Goal: Task Accomplishment & Management: Manage account settings

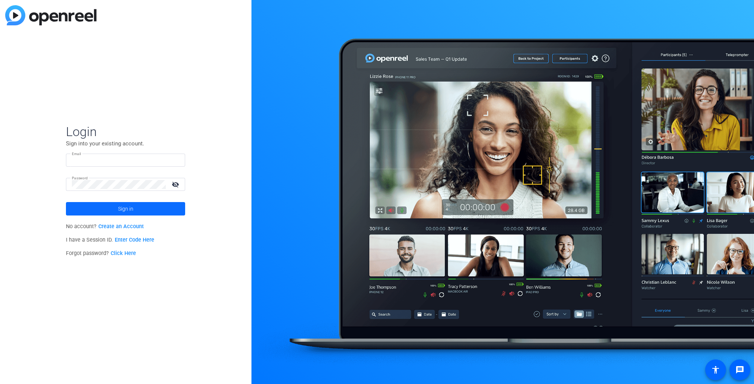
type input "[EMAIL_ADDRESS][DOMAIN_NAME]"
click at [126, 209] on span "Sign in" at bounding box center [125, 208] width 15 height 19
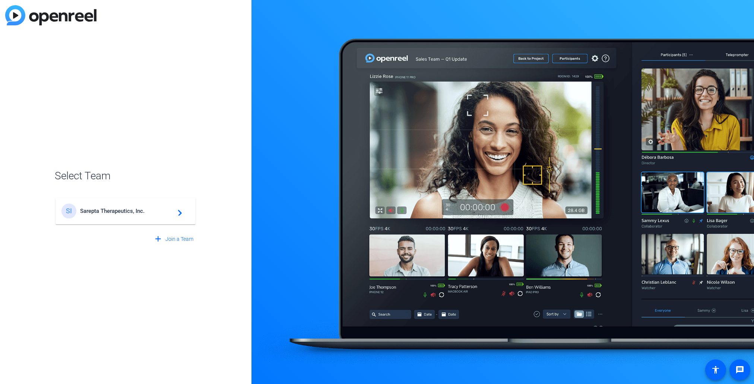
click at [126, 209] on span "Sarepta Therapeutics, Inc." at bounding box center [126, 210] width 93 height 7
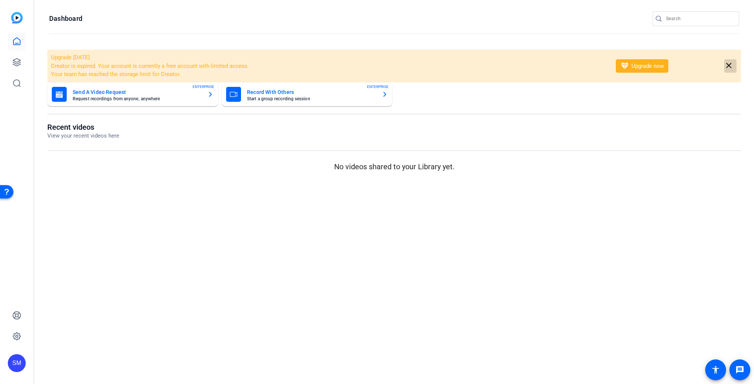
click at [728, 65] on mat-icon "close" at bounding box center [728, 65] width 9 height 9
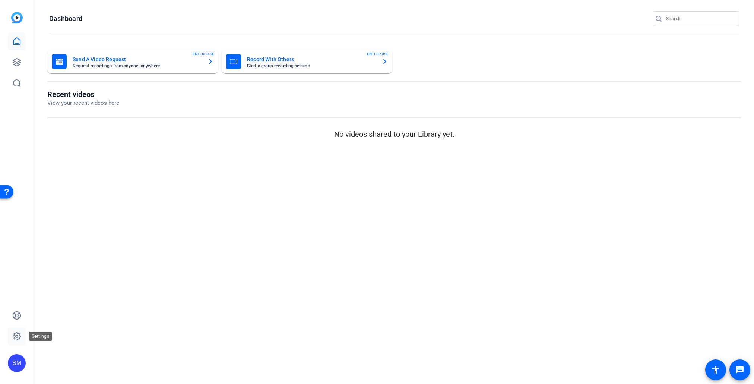
click at [15, 334] on icon at bounding box center [16, 335] width 9 height 9
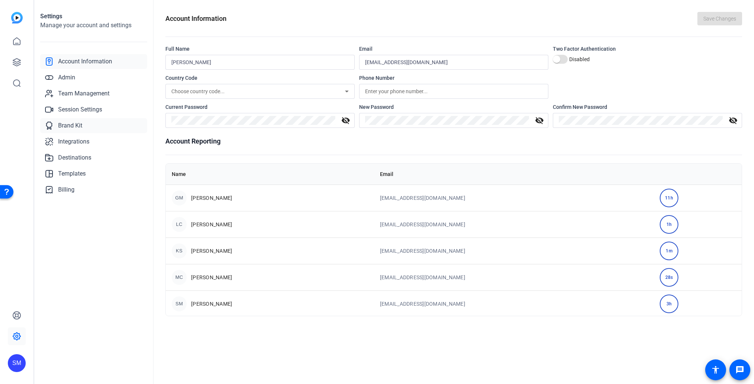
click at [74, 125] on span "Brand Kit" at bounding box center [70, 125] width 24 height 9
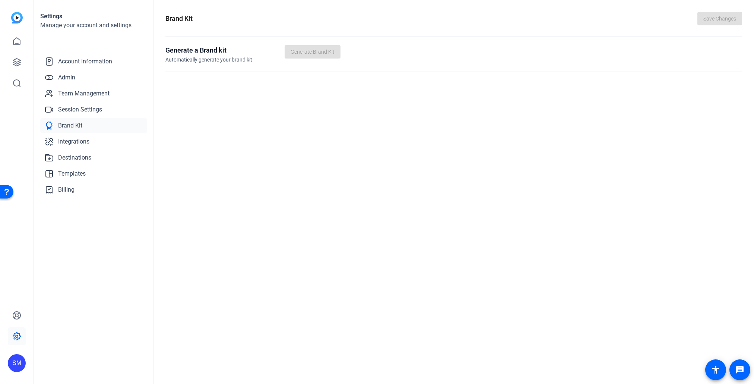
click at [329, 63] on div "Generate a Brand kit Automatically generate your brand kit Generate Brand Kit" at bounding box center [453, 54] width 576 height 19
click at [381, 69] on openreel-generate-brandkit "Generate a Brand kit Automatically generate your brand kit Generate Brand Kit" at bounding box center [453, 58] width 576 height 27
click at [223, 52] on h3 "Generate a Brand kit" at bounding box center [224, 50] width 119 height 10
click at [306, 56] on div "Generate a Brand kit Automatically generate your brand kit Generate Brand Kit" at bounding box center [453, 54] width 576 height 19
click at [71, 172] on span "Templates" at bounding box center [72, 173] width 28 height 9
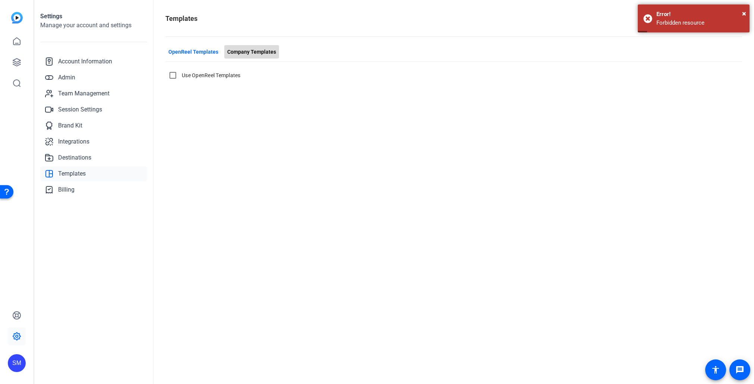
click at [255, 53] on span "Company Templates" at bounding box center [251, 52] width 49 height 8
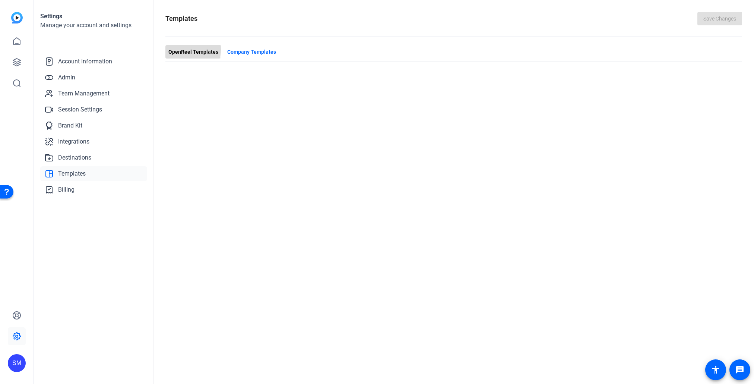
click at [186, 49] on span "OpenReel Templates" at bounding box center [193, 52] width 50 height 8
click at [262, 53] on span "Company Templates" at bounding box center [251, 52] width 49 height 8
click at [195, 52] on span "OpenReel Templates" at bounding box center [193, 52] width 50 height 8
click at [18, 41] on icon at bounding box center [16, 41] width 9 height 9
